Goal: Check status

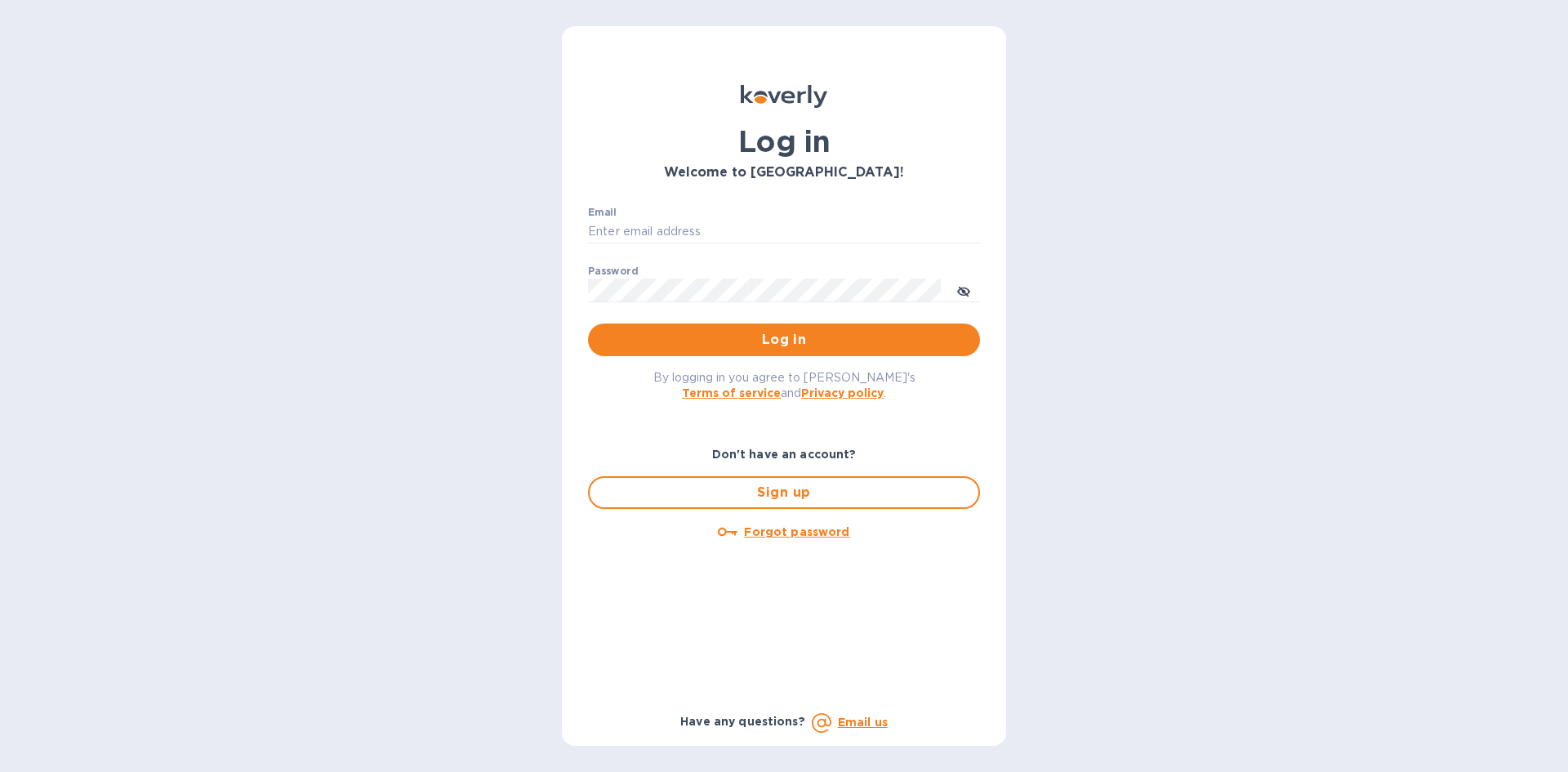
type input "[PERSON_NAME][EMAIL_ADDRESS][DOMAIN_NAME]"
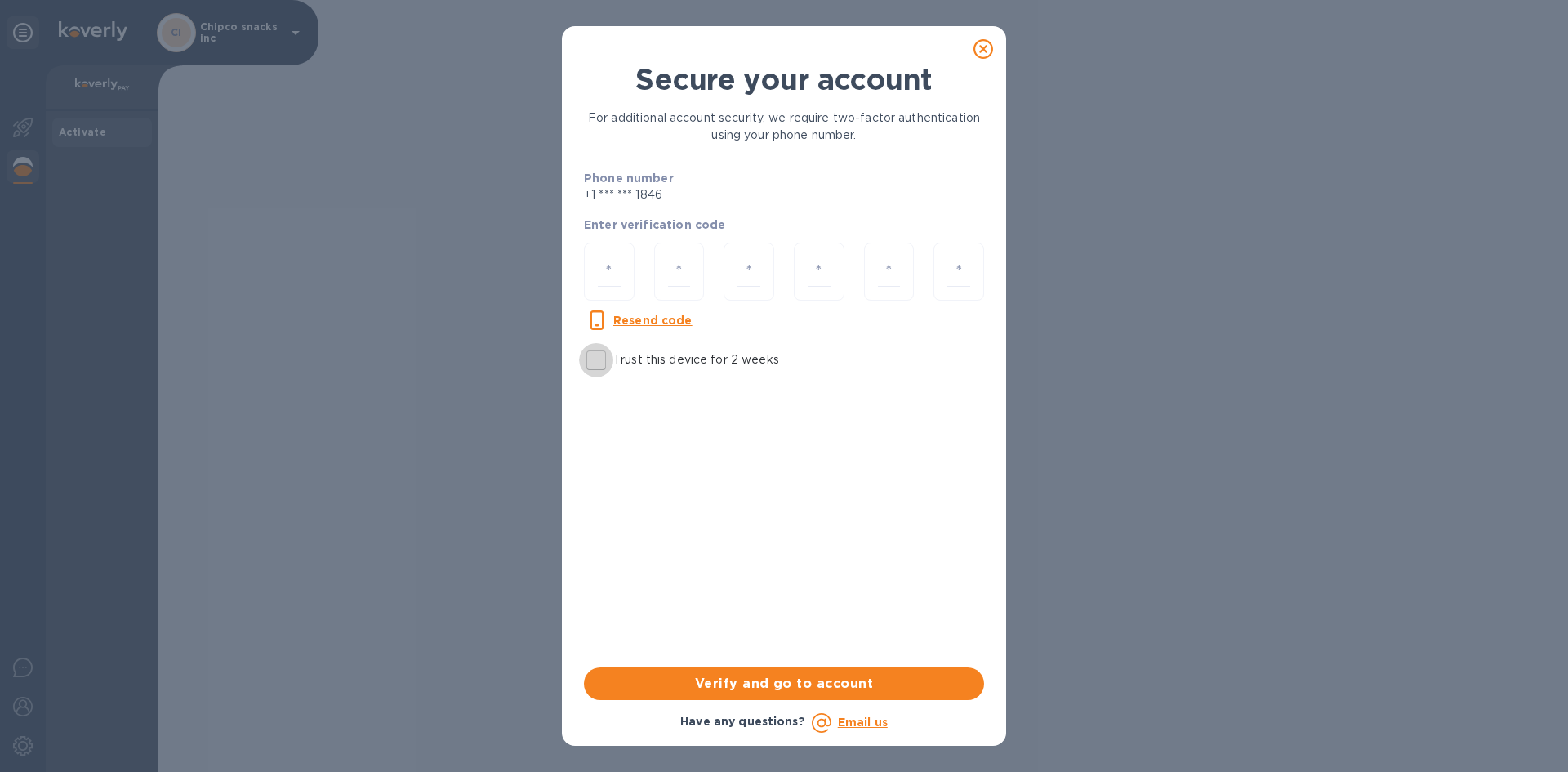
click at [599, 357] on input "Trust this device for 2 weeks" at bounding box center [596, 361] width 35 height 35
checkbox input "true"
